Goal: Task Accomplishment & Management: Complete application form

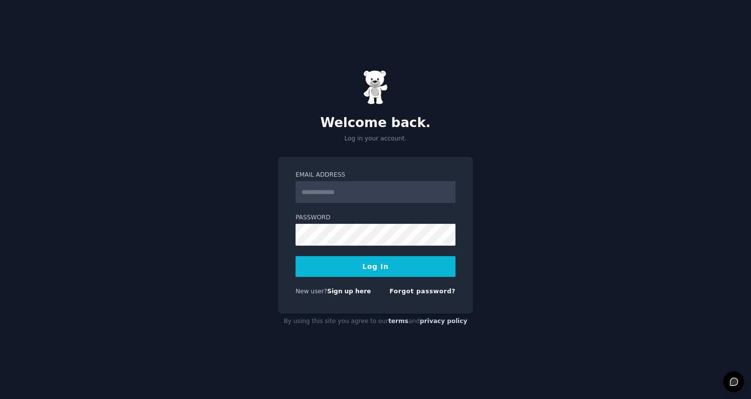
click at [371, 195] on input "Email Address" at bounding box center [375, 192] width 160 height 22
type input "**********"
click at [420, 268] on button "Log In" at bounding box center [375, 266] width 160 height 21
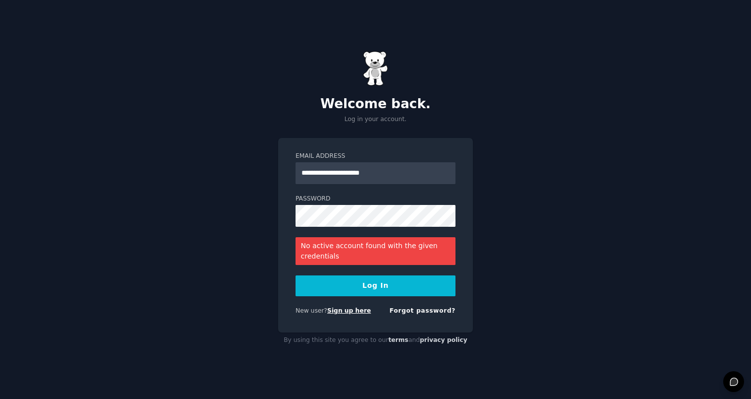
click at [348, 311] on link "Sign up here" at bounding box center [349, 310] width 44 height 7
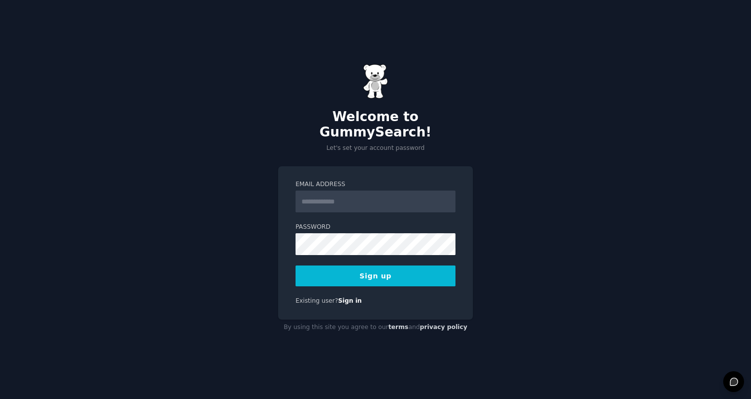
click at [317, 191] on input "Email Address" at bounding box center [375, 202] width 160 height 22
type input "**********"
click at [363, 266] on button "Sign up" at bounding box center [375, 276] width 160 height 21
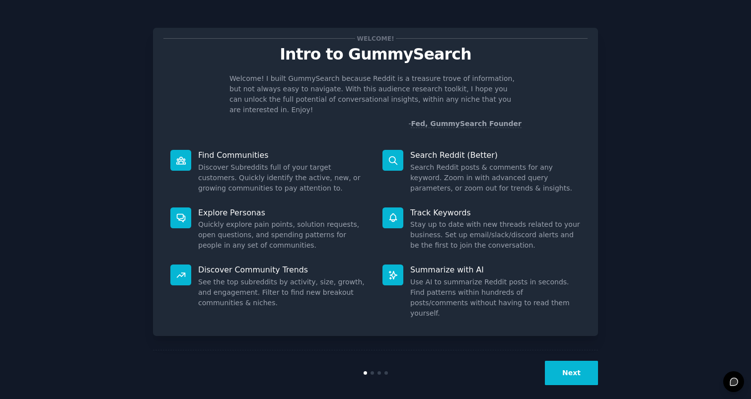
click at [577, 367] on button "Next" at bounding box center [571, 373] width 53 height 24
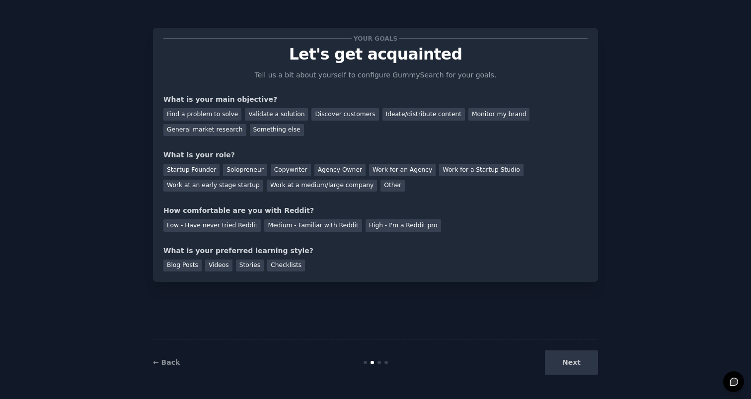
click at [574, 367] on div "Next" at bounding box center [523, 363] width 148 height 24
click at [286, 260] on div "Checklists" at bounding box center [286, 266] width 38 height 12
click at [281, 262] on div "Checklists" at bounding box center [286, 266] width 38 height 12
click at [244, 266] on div "Stories" at bounding box center [250, 266] width 28 height 12
click at [222, 265] on div "Videos" at bounding box center [218, 266] width 27 height 12
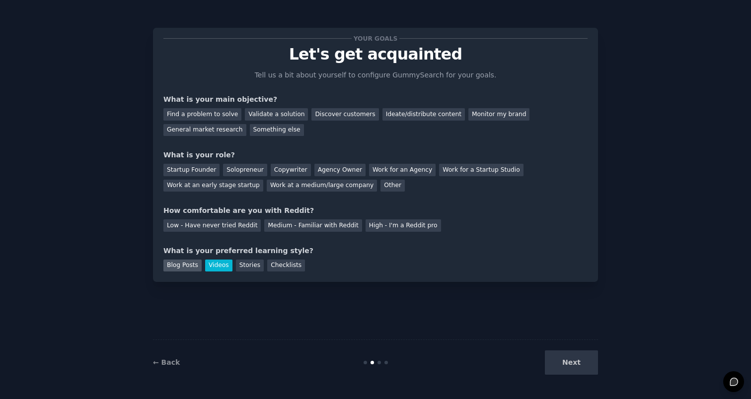
click at [197, 266] on div "Blog Posts" at bounding box center [182, 266] width 38 height 12
click at [251, 265] on div "Stories" at bounding box center [250, 266] width 28 height 12
click at [247, 227] on div "Low - Have never tried Reddit" at bounding box center [211, 226] width 97 height 12
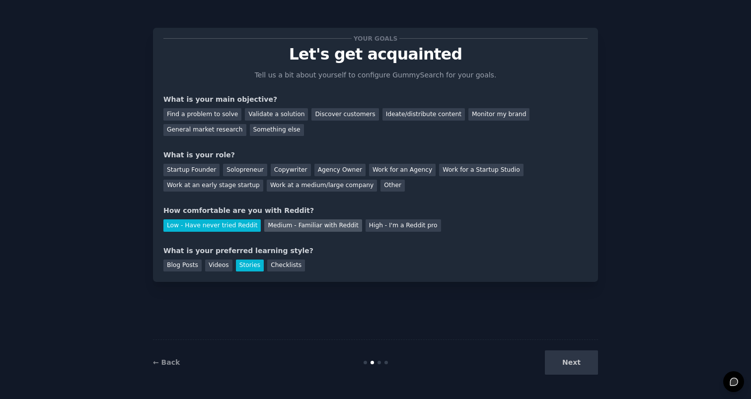
click at [292, 222] on div "Medium - Familiar with Reddit" at bounding box center [312, 226] width 97 height 12
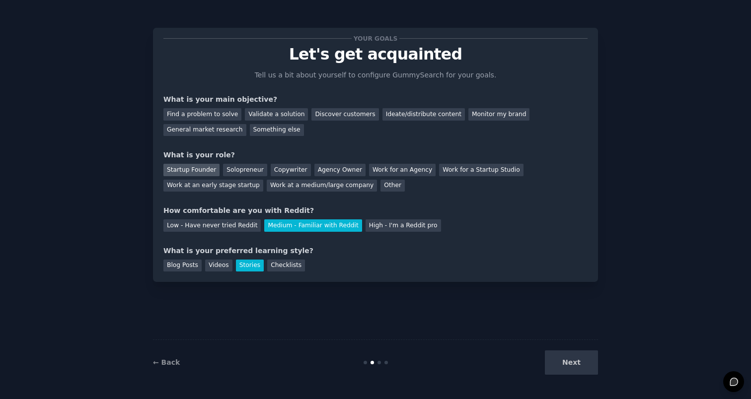
click at [205, 170] on div "Startup Founder" at bounding box center [191, 170] width 56 height 12
click at [223, 114] on div "Find a problem to solve" at bounding box center [202, 114] width 78 height 12
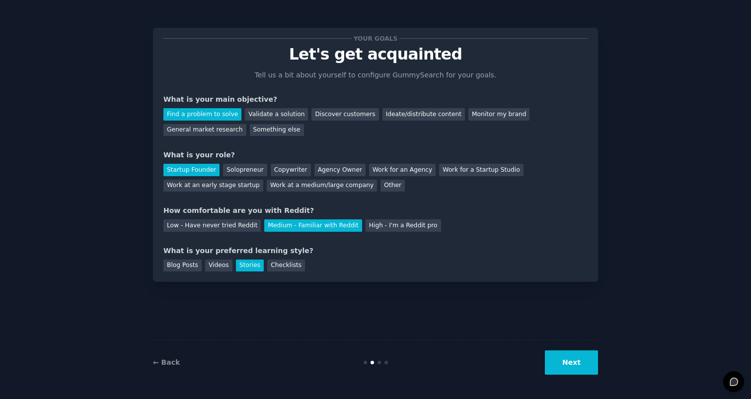
click at [581, 365] on button "Next" at bounding box center [571, 363] width 53 height 24
